Goal: Task Accomplishment & Management: Use online tool/utility

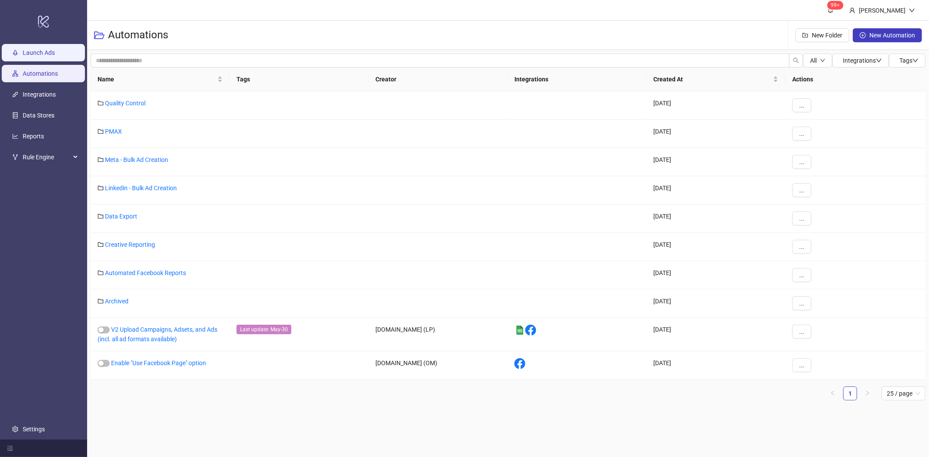
click at [40, 51] on link "Launch Ads" at bounding box center [39, 52] width 32 height 7
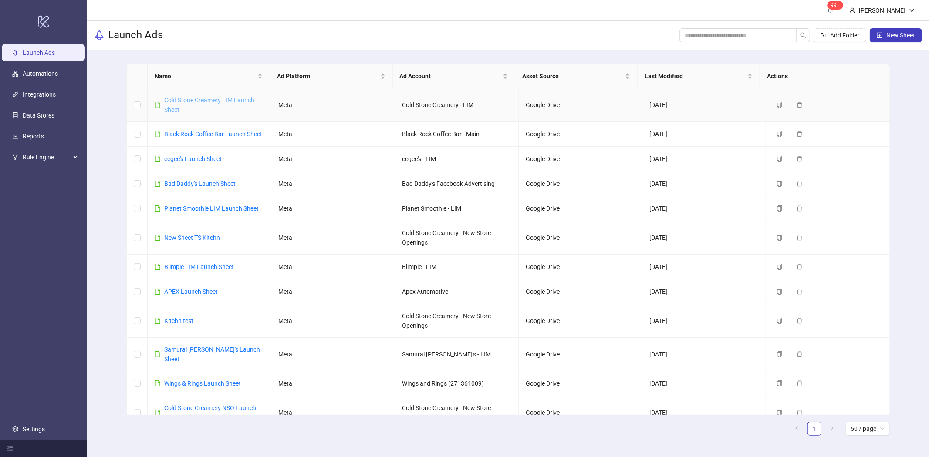
click at [216, 101] on link "Cold Stone Creamery LIM Launch Sheet" at bounding box center [209, 105] width 90 height 17
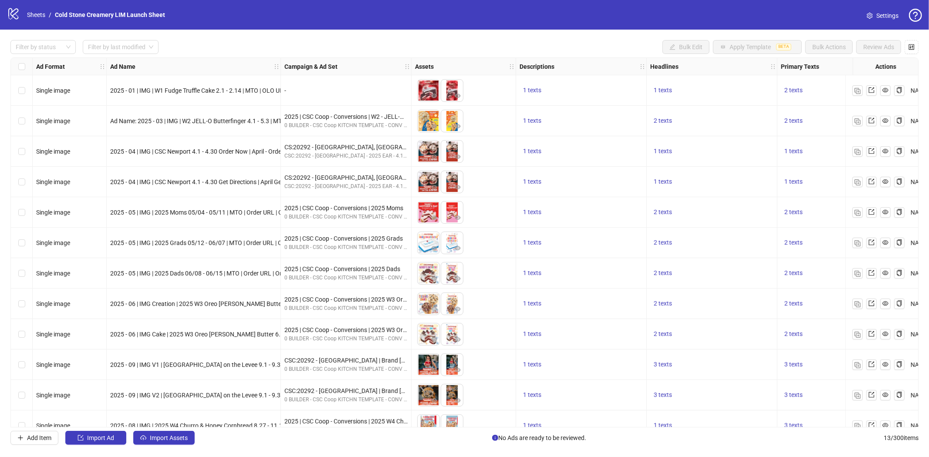
scroll to position [48, 0]
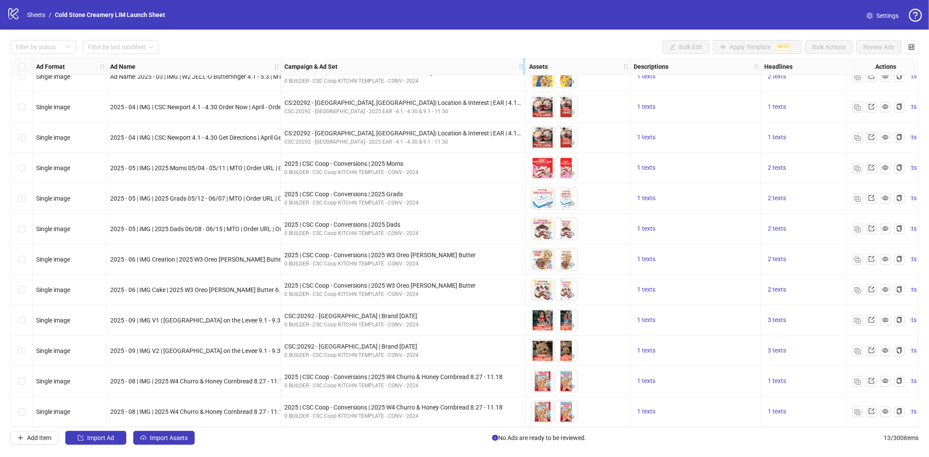
drag, startPoint x: 409, startPoint y: 67, endPoint x: 523, endPoint y: 67, distance: 114.1
click at [523, 67] on icon "holder" at bounding box center [521, 67] width 6 height 6
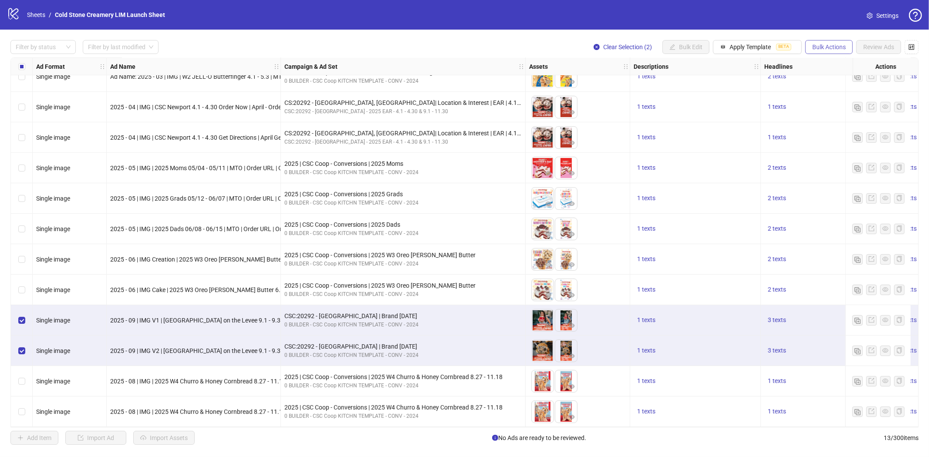
click at [826, 46] on span "Bulk Actions" at bounding box center [829, 47] width 34 height 7
click at [829, 77] on span "Duplicate" at bounding box center [841, 79] width 60 height 10
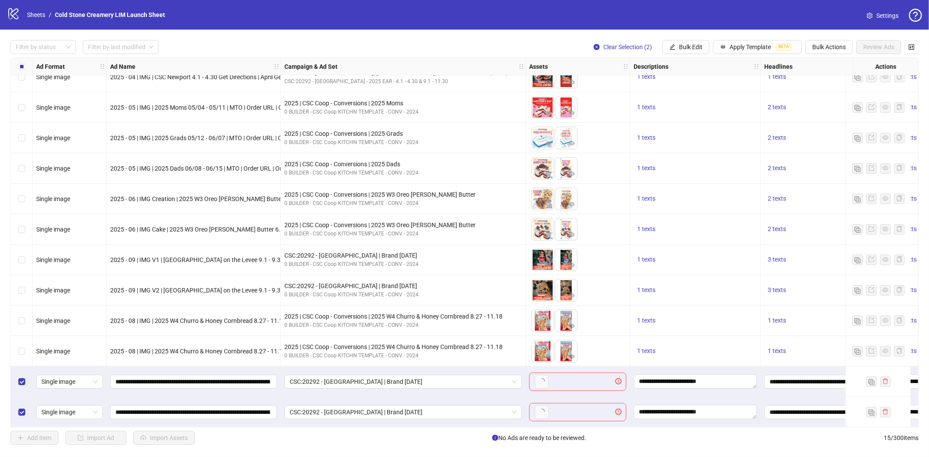
scroll to position [109, 0]
click at [542, 378] on icon "plus" at bounding box center [541, 381] width 6 height 6
click at [567, 379] on icon "plus" at bounding box center [565, 381] width 6 height 6
click at [535, 411] on button "button" at bounding box center [542, 412] width 14 height 14
click at [565, 409] on icon "plus" at bounding box center [565, 411] width 0 height 5
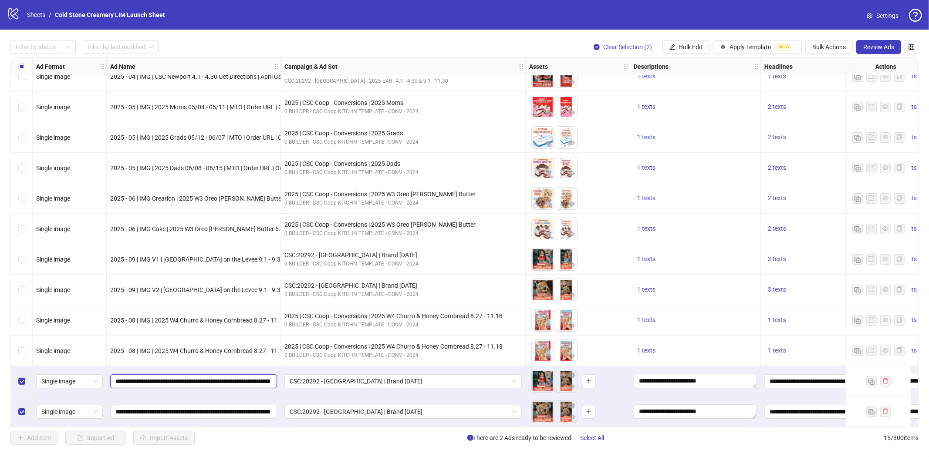
click at [242, 380] on input "**********" at bounding box center [192, 382] width 155 height 10
drag, startPoint x: 222, startPoint y: 380, endPoint x: 290, endPoint y: 380, distance: 67.5
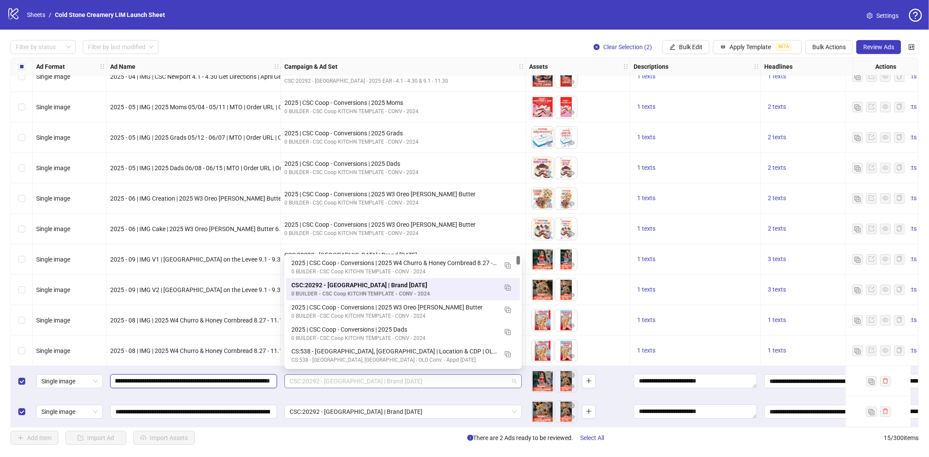
click at [414, 377] on span "CSC:20292 - [GEOGRAPHIC_DATA] | Brand [DATE]" at bounding box center [402, 381] width 227 height 13
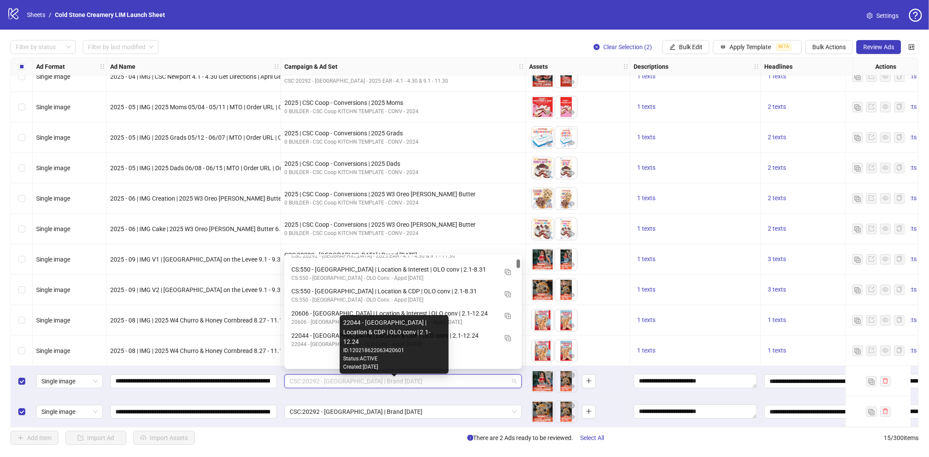
scroll to position [145, 0]
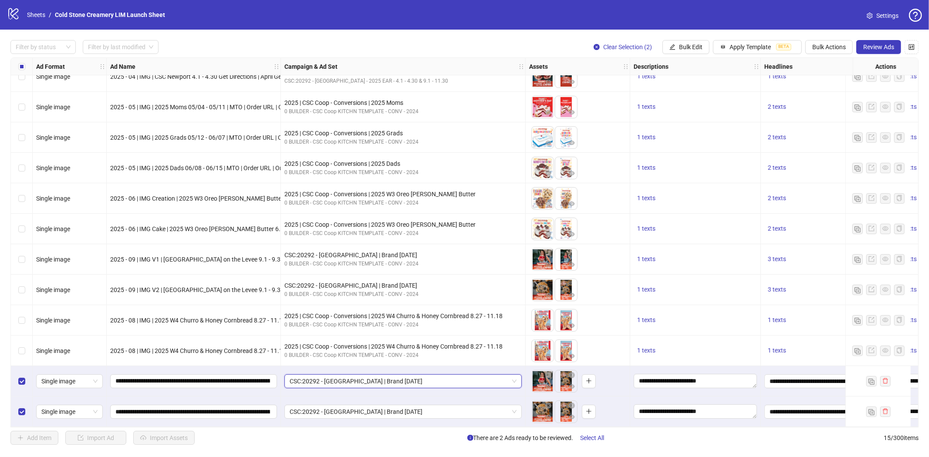
click at [469, 375] on span "CSC:20292 - [GEOGRAPHIC_DATA] | Brand [DATE]" at bounding box center [402, 381] width 227 height 13
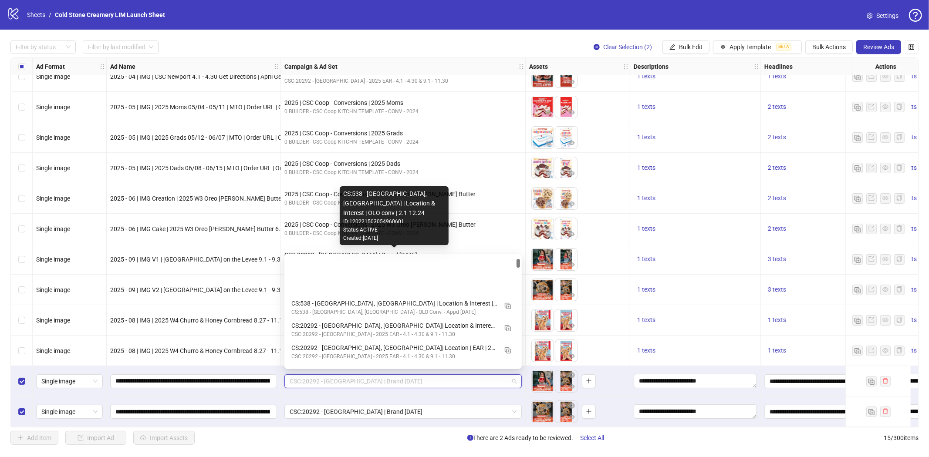
scroll to position [119, 0]
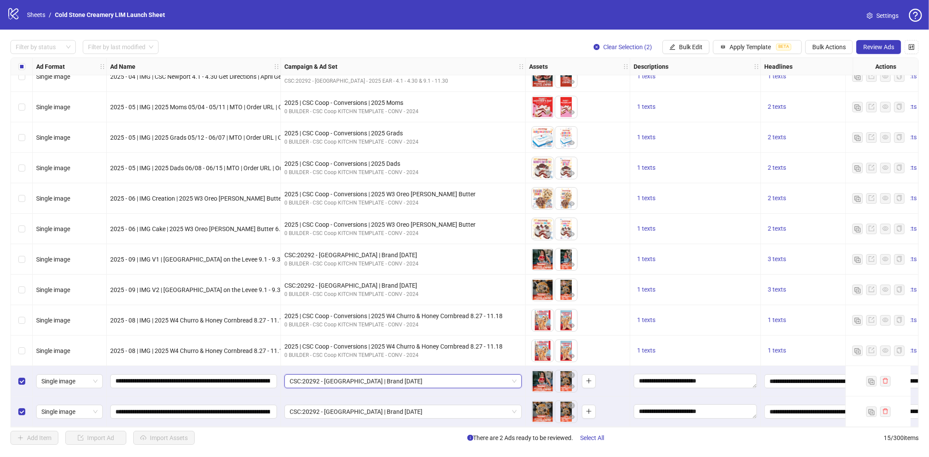
click at [444, 377] on span "CSC:20292 - [GEOGRAPHIC_DATA] | Brand [DATE]" at bounding box center [402, 381] width 227 height 13
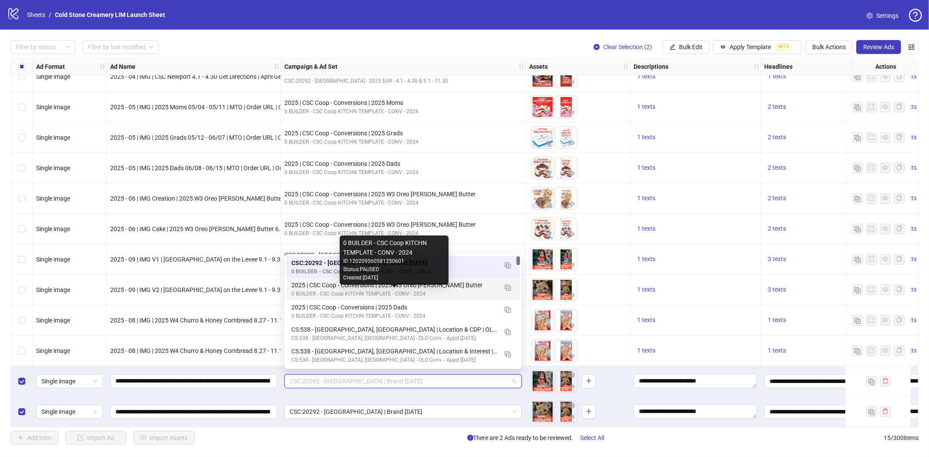
scroll to position [71, 0]
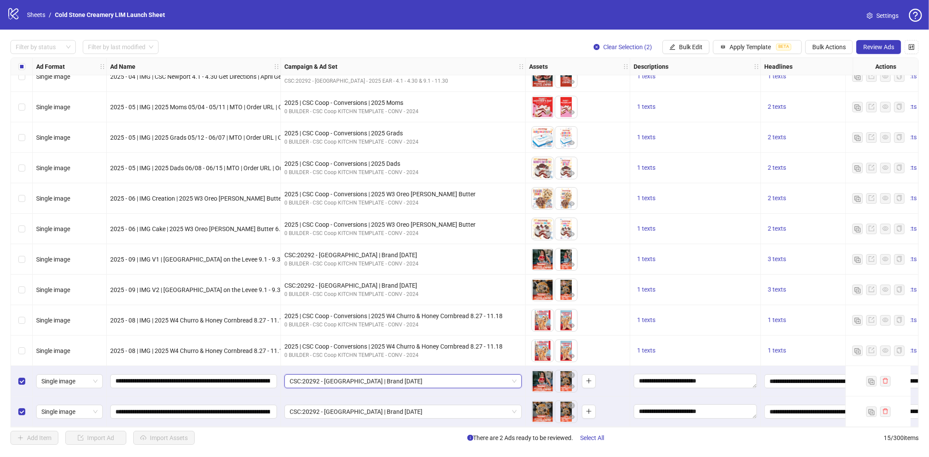
click at [449, 380] on span "CSC:20292 - [GEOGRAPHIC_DATA] | Brand [DATE]" at bounding box center [402, 381] width 227 height 13
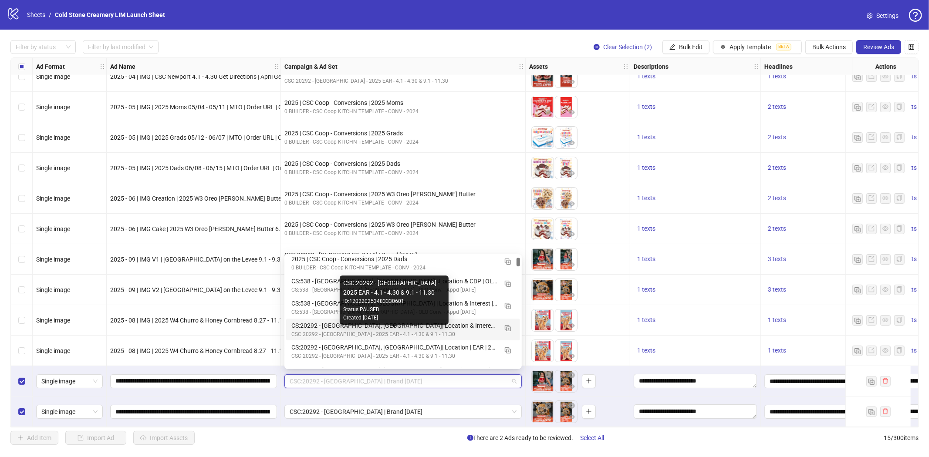
click at [419, 330] on div "CSC:20292 - [GEOGRAPHIC_DATA] - 2025 EAR - 4.1 - 4.30 & 9.1 - 11.30" at bounding box center [394, 334] width 206 height 8
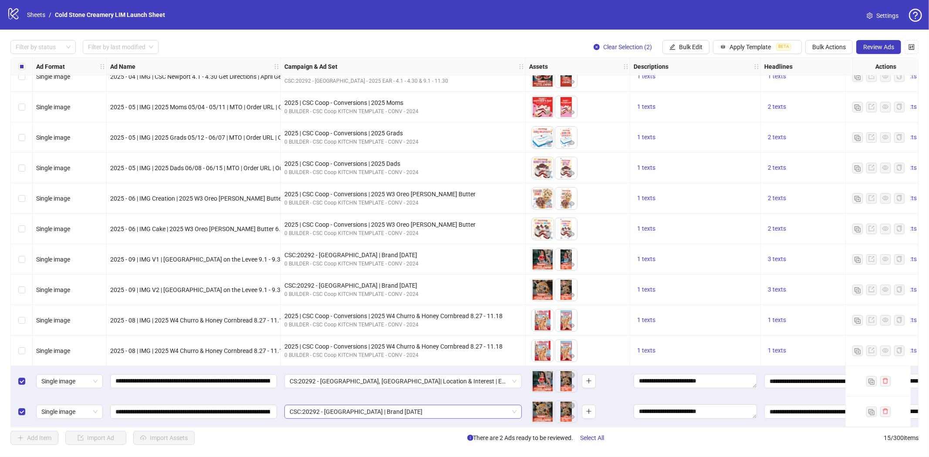
click at [458, 410] on span "CSC:20292 - [GEOGRAPHIC_DATA] | Brand [DATE]" at bounding box center [402, 411] width 227 height 13
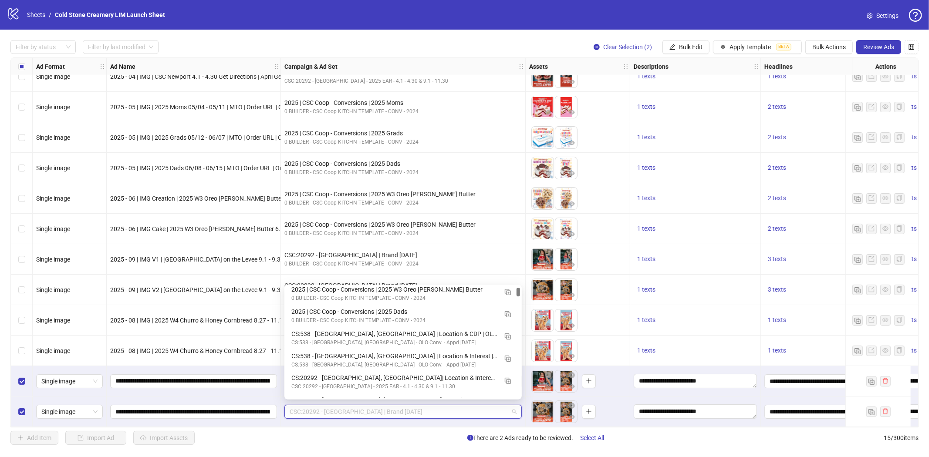
scroll to position [97, 0]
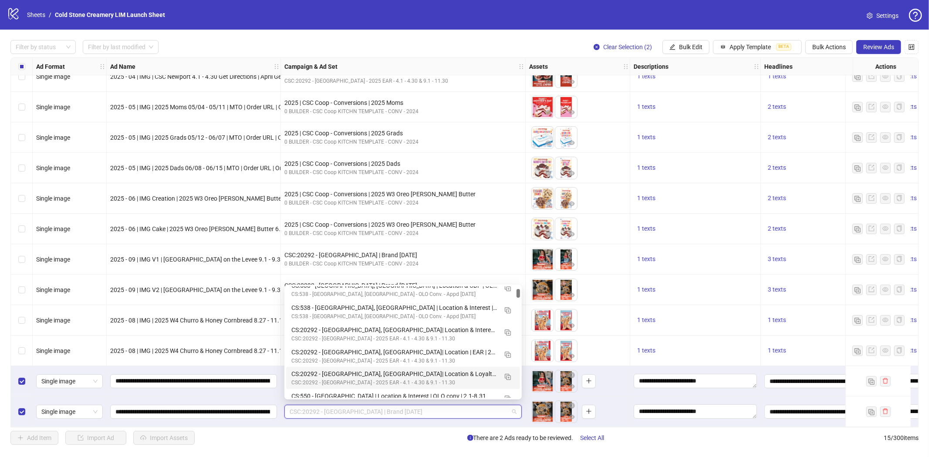
click at [418, 410] on span "CSC:20292 - [GEOGRAPHIC_DATA] | Brand [DATE]" at bounding box center [402, 411] width 227 height 13
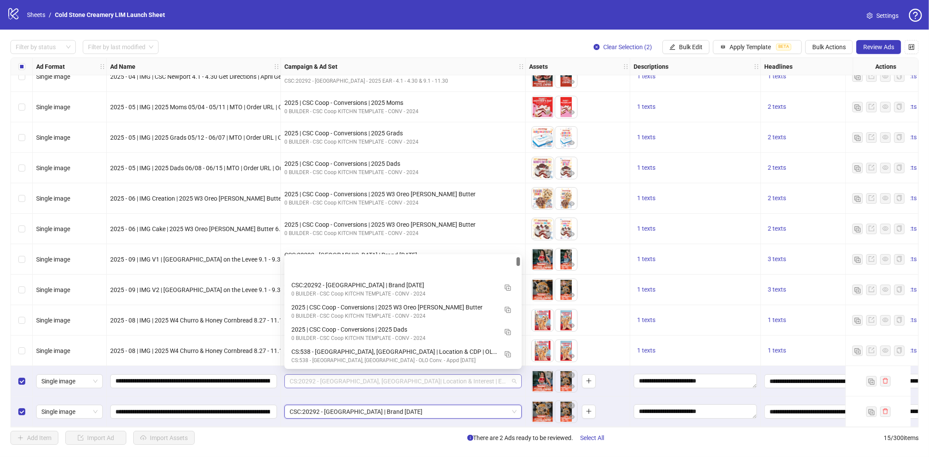
scroll to position [44, 0]
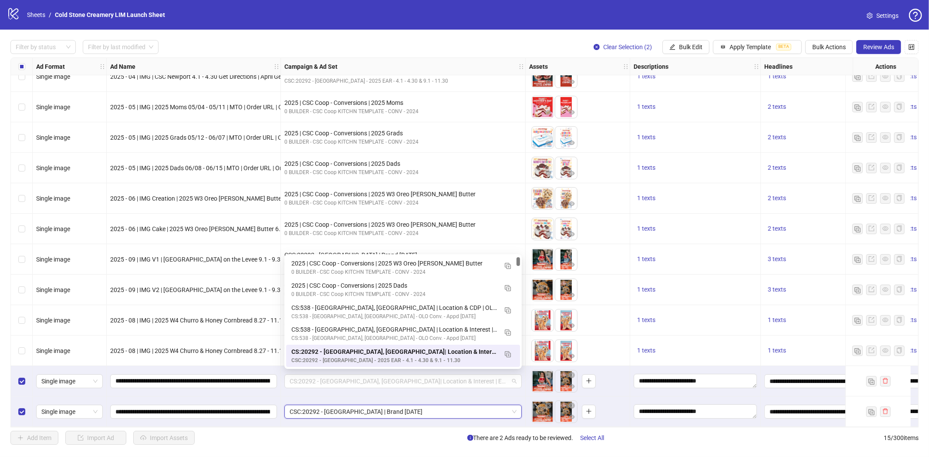
drag, startPoint x: 468, startPoint y: 375, endPoint x: 378, endPoint y: 369, distance: 90.3
click at [378, 369] on div "CS:20292 - [GEOGRAPHIC_DATA], [GEOGRAPHIC_DATA]| Location & Interest | EAR | 4.…" at bounding box center [403, 381] width 245 height 30
click at [436, 405] on span "CSC:20292 - [GEOGRAPHIC_DATA] | Brand [DATE]" at bounding box center [402, 411] width 227 height 13
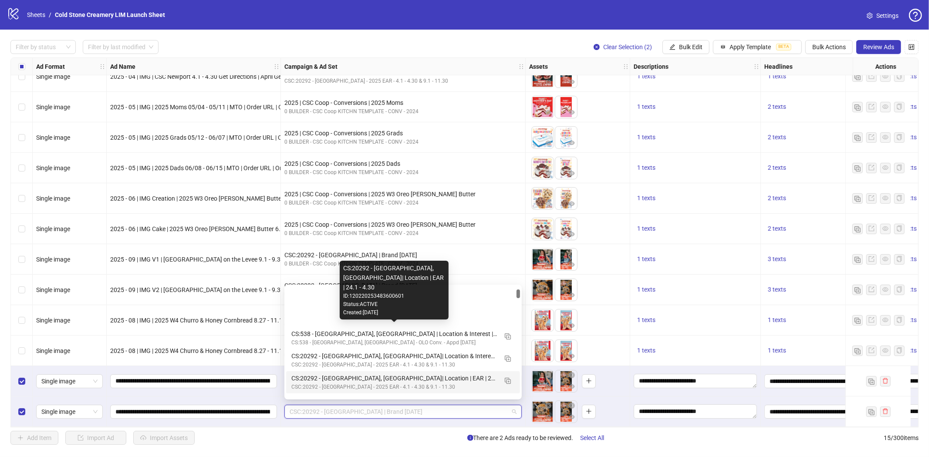
scroll to position [119, 0]
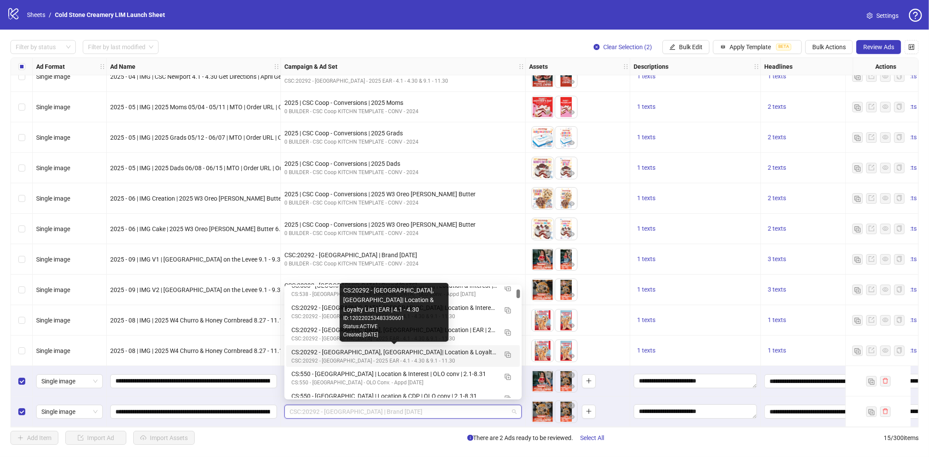
click at [445, 353] on div "CS:20292 - [GEOGRAPHIC_DATA], [GEOGRAPHIC_DATA]| Location & Loyalty List | EAR …" at bounding box center [394, 352] width 206 height 10
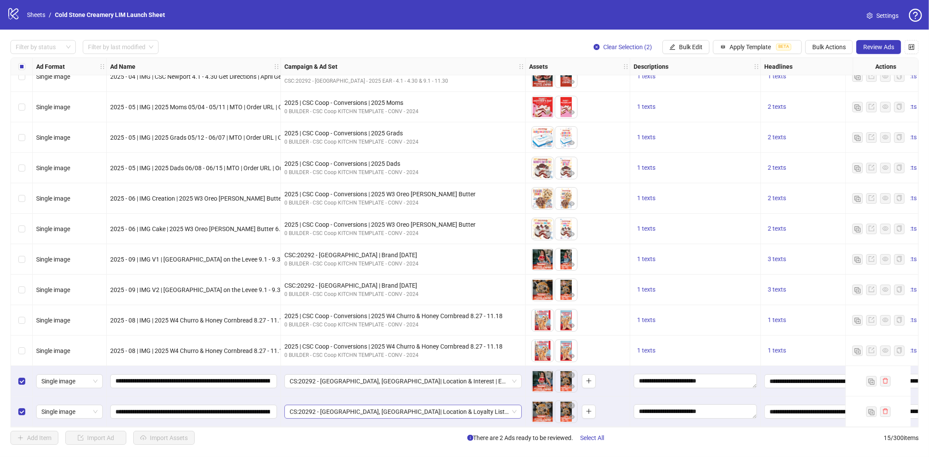
click at [466, 408] on span "CS:20292 - [GEOGRAPHIC_DATA], [GEOGRAPHIC_DATA]| Location & Loyalty List | EAR …" at bounding box center [402, 411] width 227 height 13
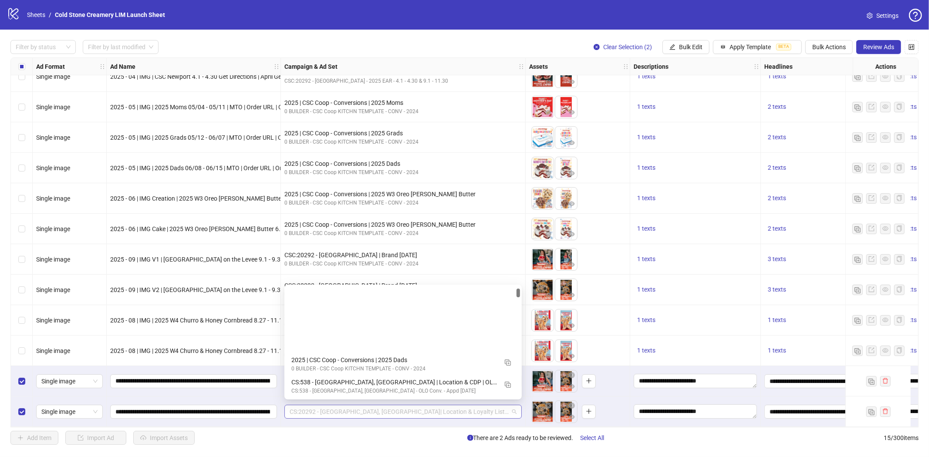
scroll to position [88, 0]
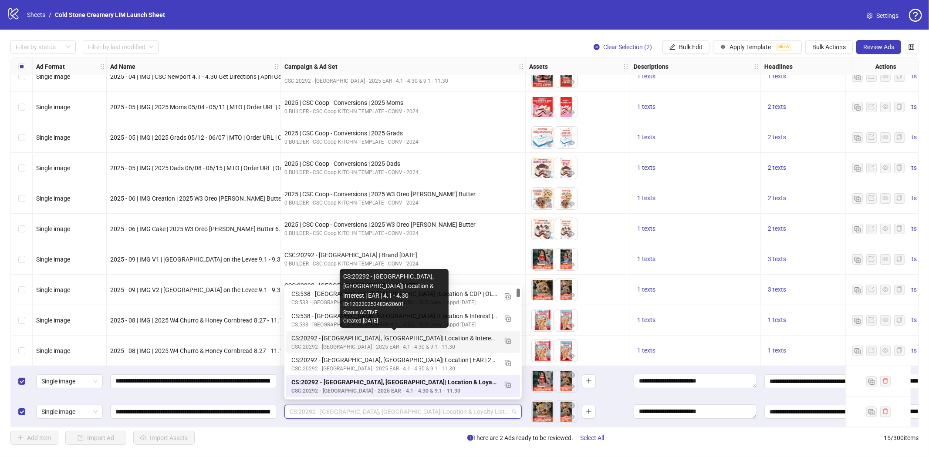
click at [450, 339] on div "CS:20292 - [GEOGRAPHIC_DATA], [GEOGRAPHIC_DATA]| Location & Interest | EAR | 4.…" at bounding box center [394, 338] width 206 height 10
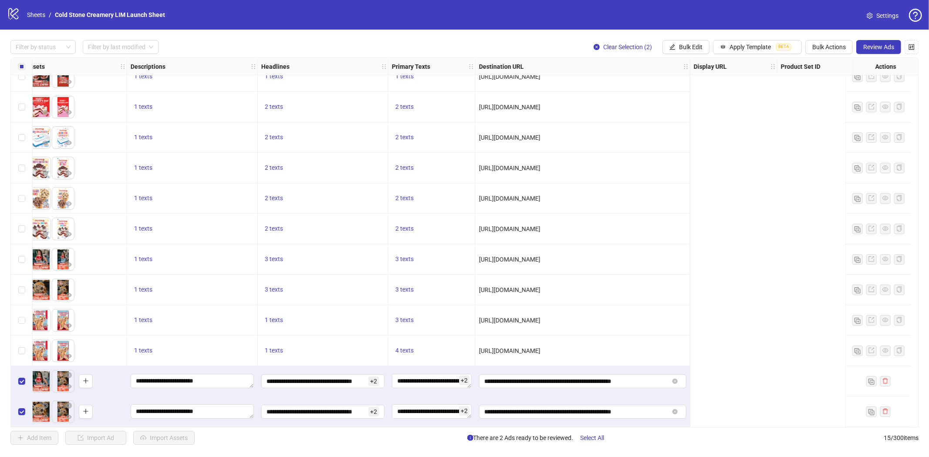
scroll to position [109, 0]
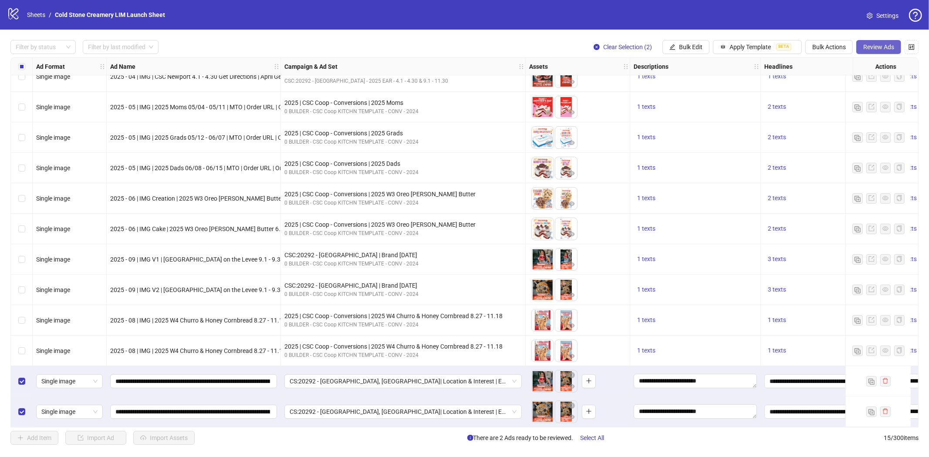
click at [835, 45] on span "Review Ads" at bounding box center [878, 47] width 31 height 7
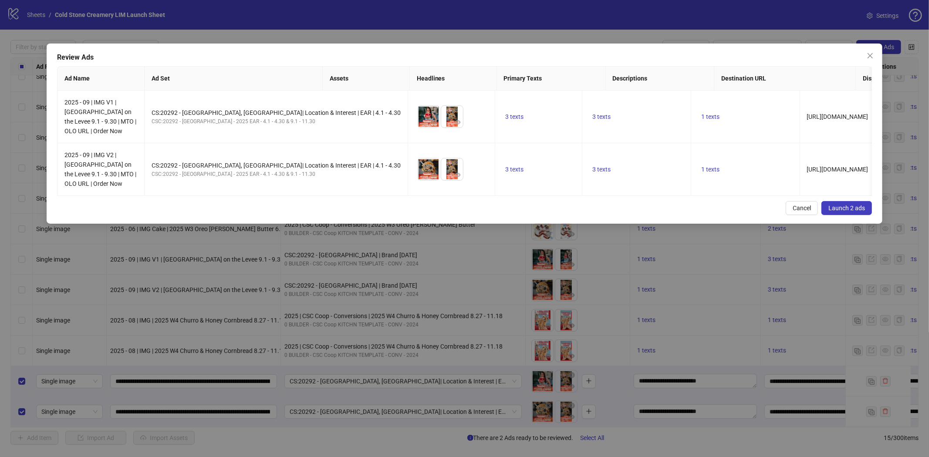
click at [835, 212] on span "Launch 2 ads" at bounding box center [846, 208] width 37 height 7
